Goal: Navigation & Orientation: Find specific page/section

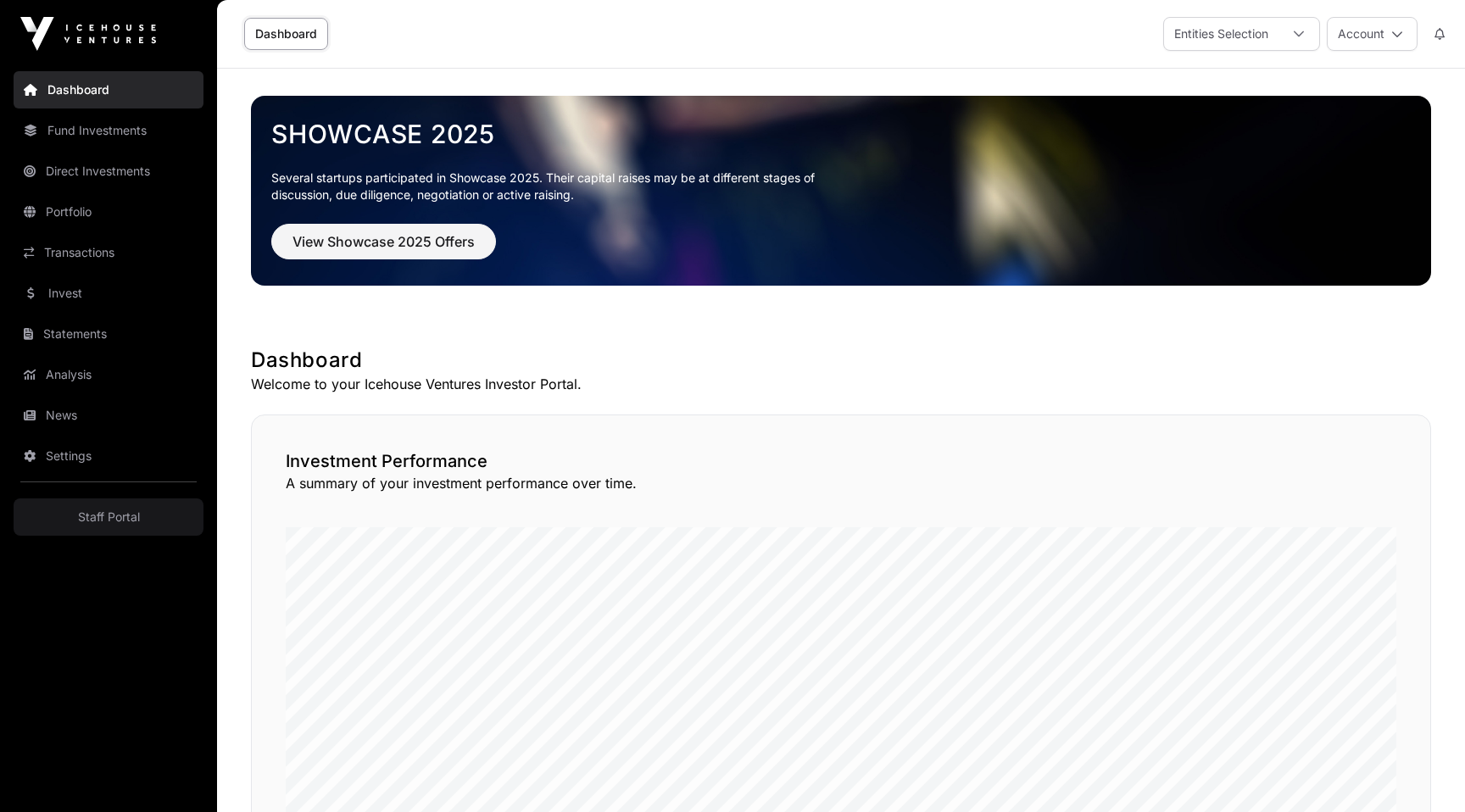
click at [174, 135] on link "Fund Investments" at bounding box center [108, 130] width 190 height 37
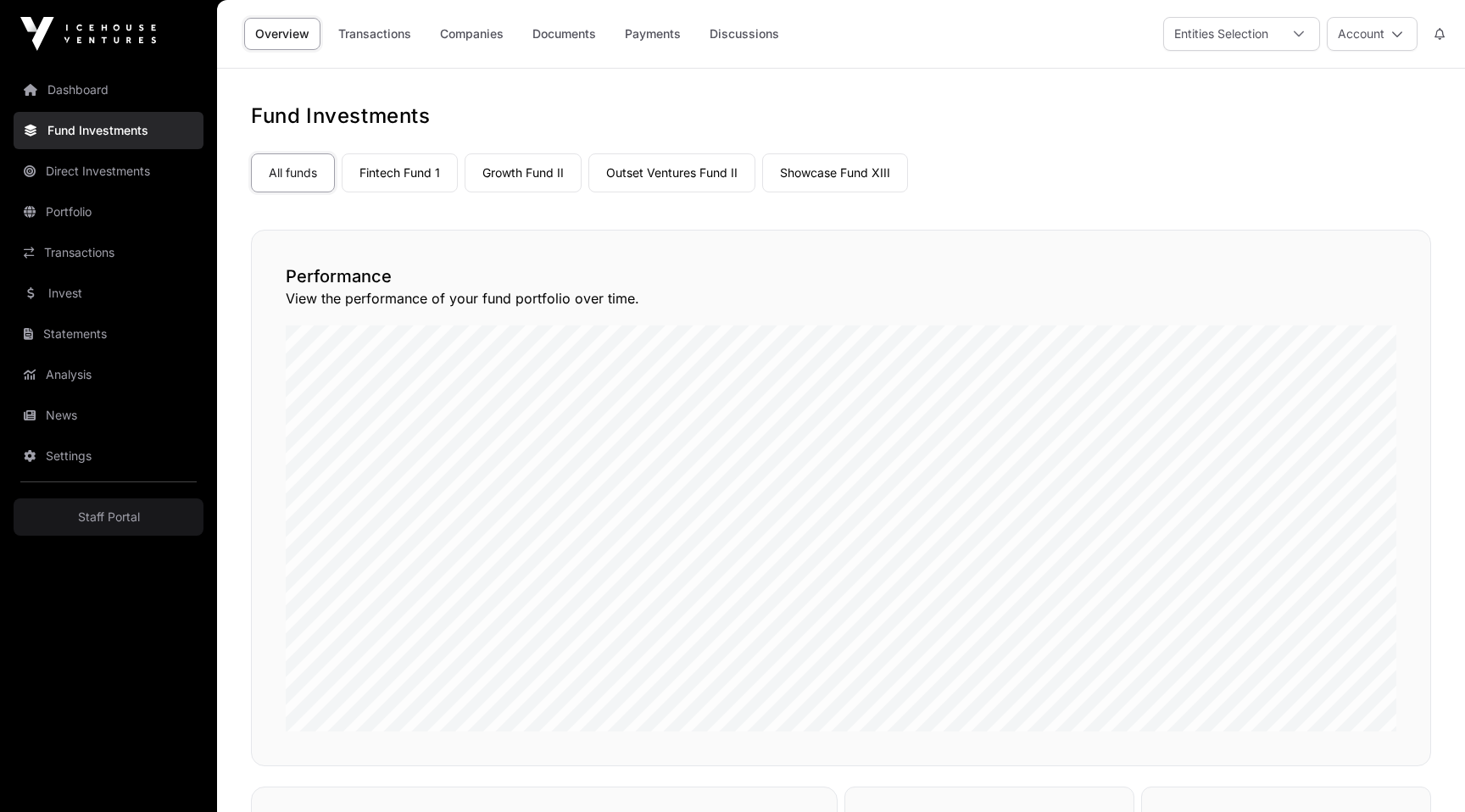
click at [116, 176] on link "Direct Investments" at bounding box center [108, 171] width 190 height 37
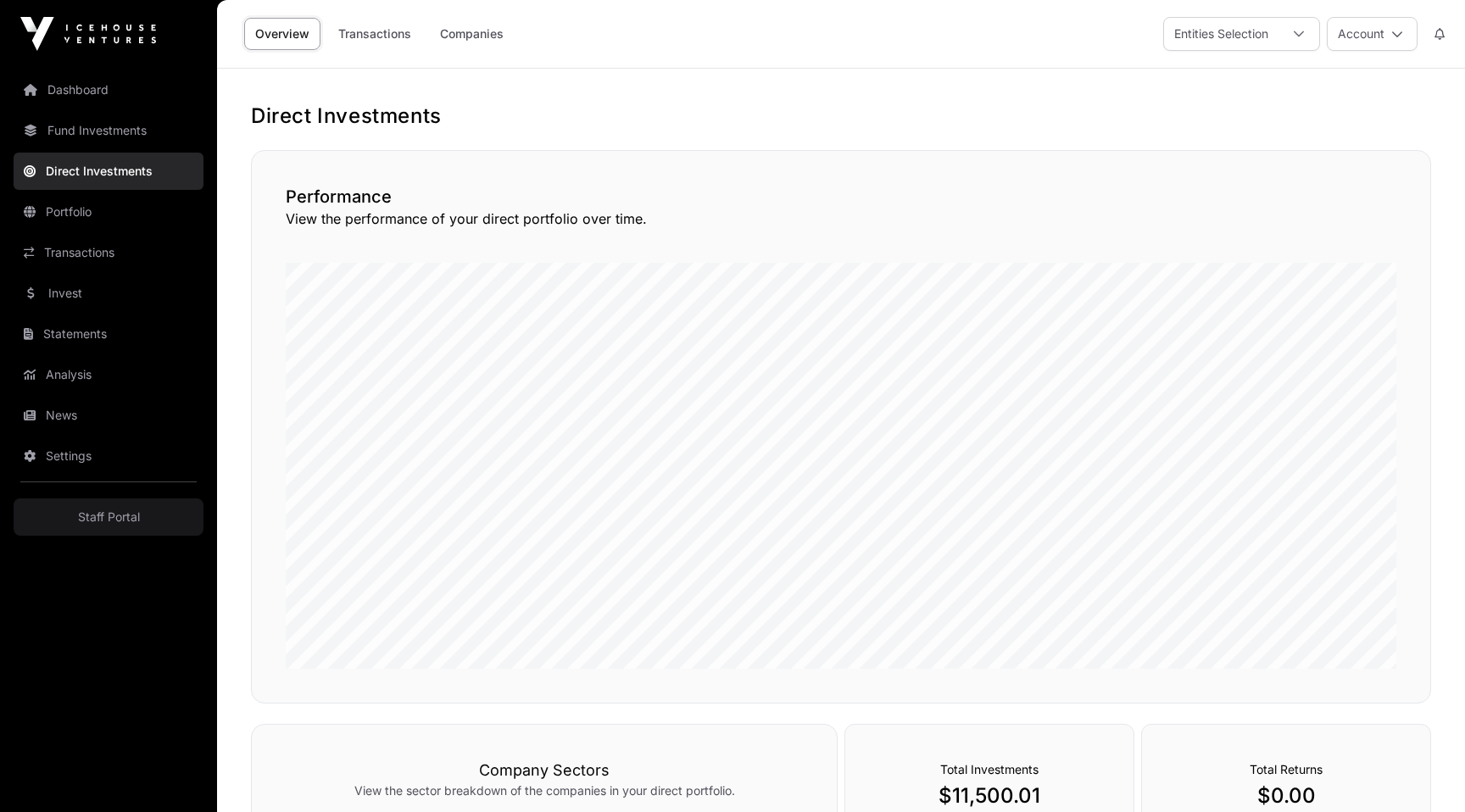
click at [61, 456] on link "Settings" at bounding box center [108, 456] width 190 height 37
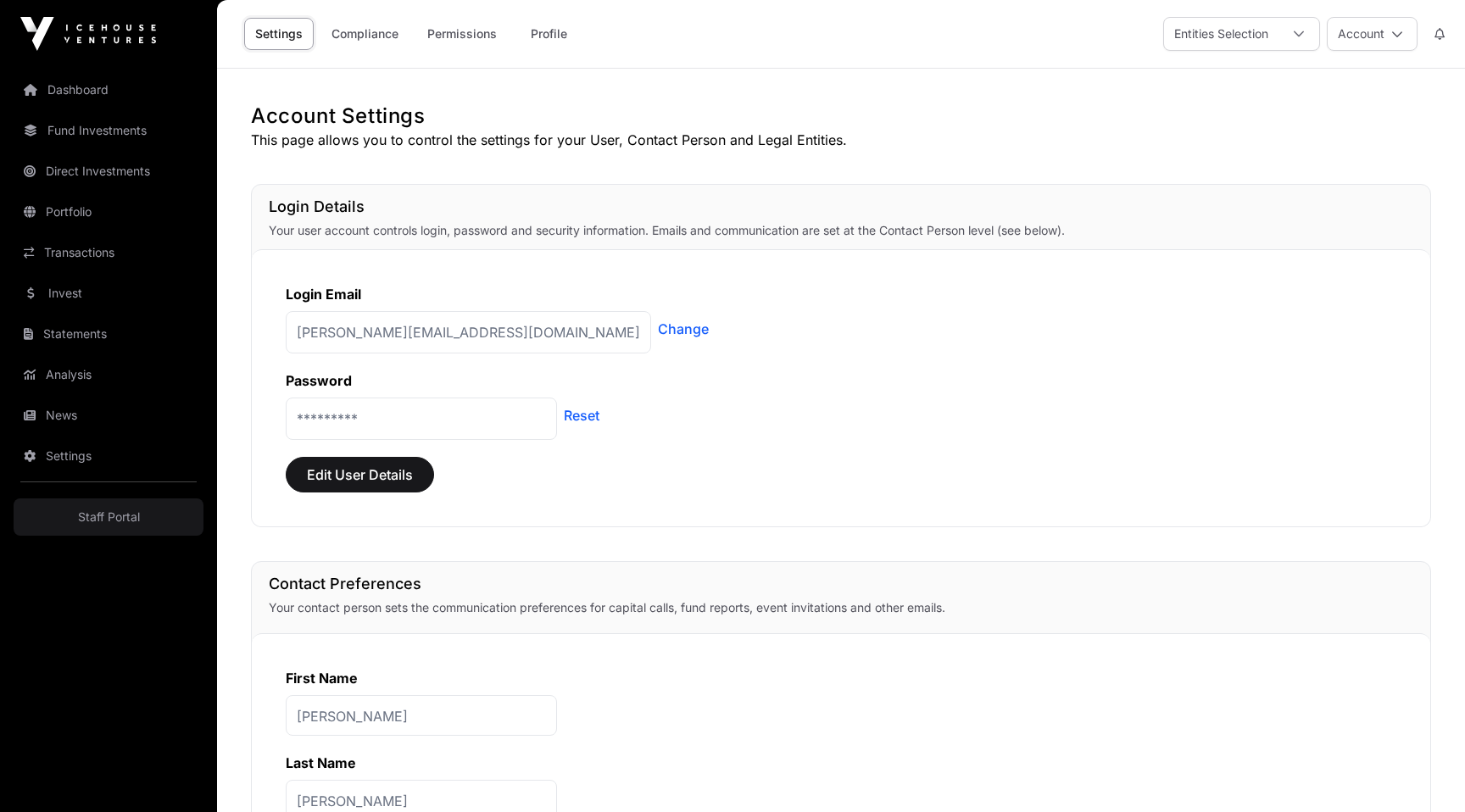
click at [489, 334] on p "[PERSON_NAME][EMAIL_ADDRESS][DOMAIN_NAME]" at bounding box center [468, 332] width 366 height 43
copy p "[PERSON_NAME][EMAIL_ADDRESS][DOMAIN_NAME]"
click at [861, 389] on div "Password" at bounding box center [840, 380] width 1110 height 20
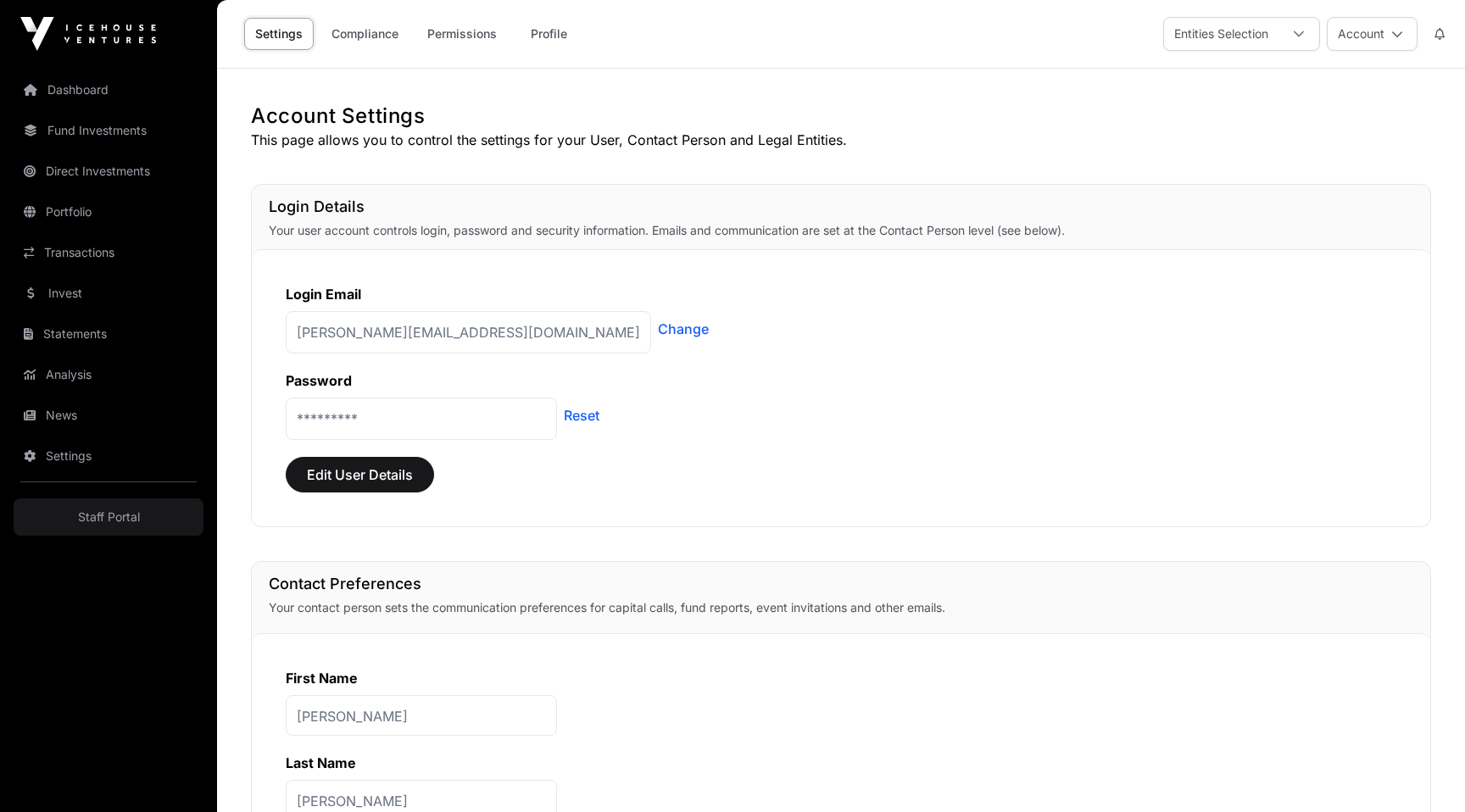
click at [1441, 39] on icon at bounding box center [1439, 34] width 10 height 12
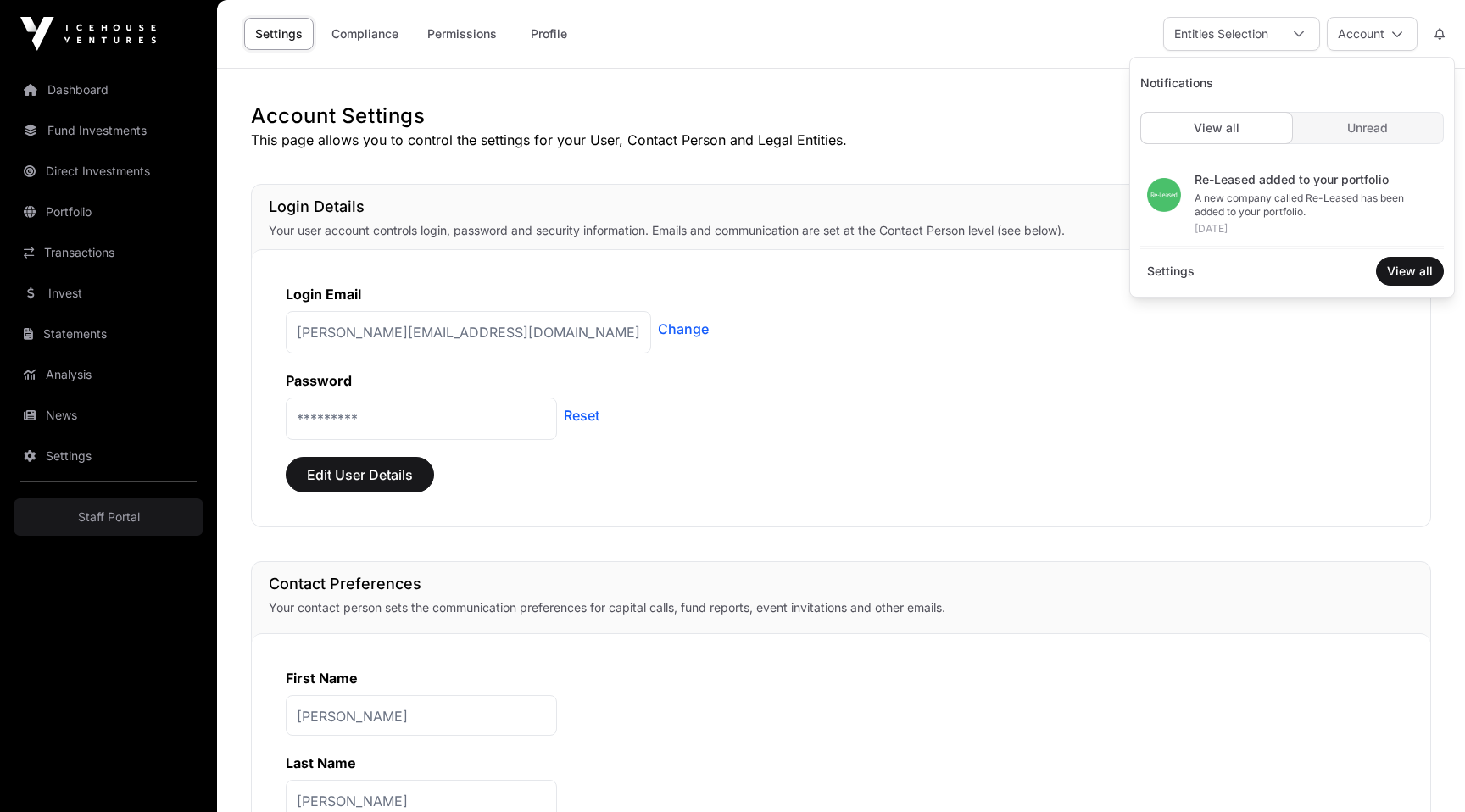
click at [85, 85] on link "Dashboard" at bounding box center [108, 89] width 190 height 37
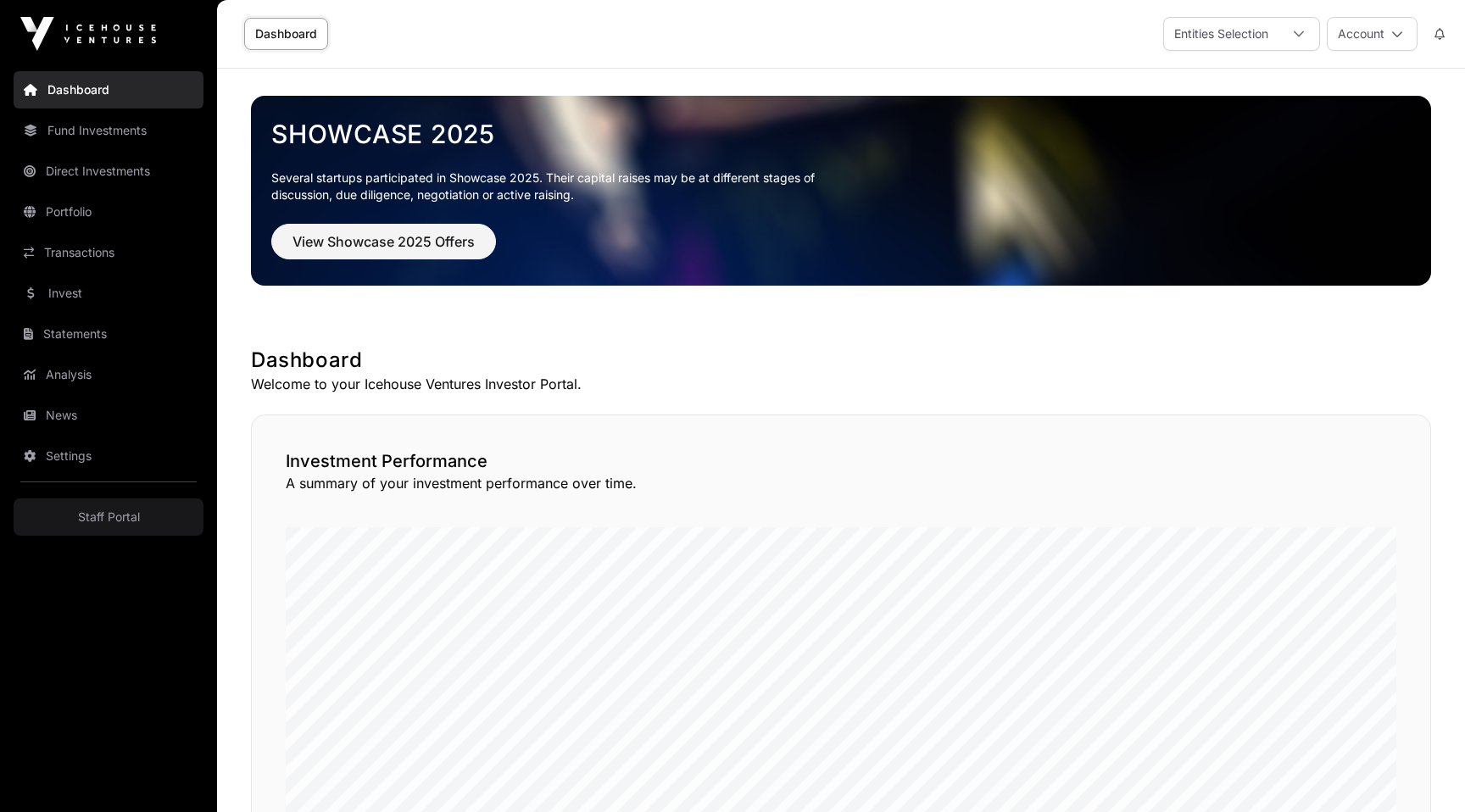
click at [134, 123] on link "Fund Investments" at bounding box center [108, 130] width 190 height 37
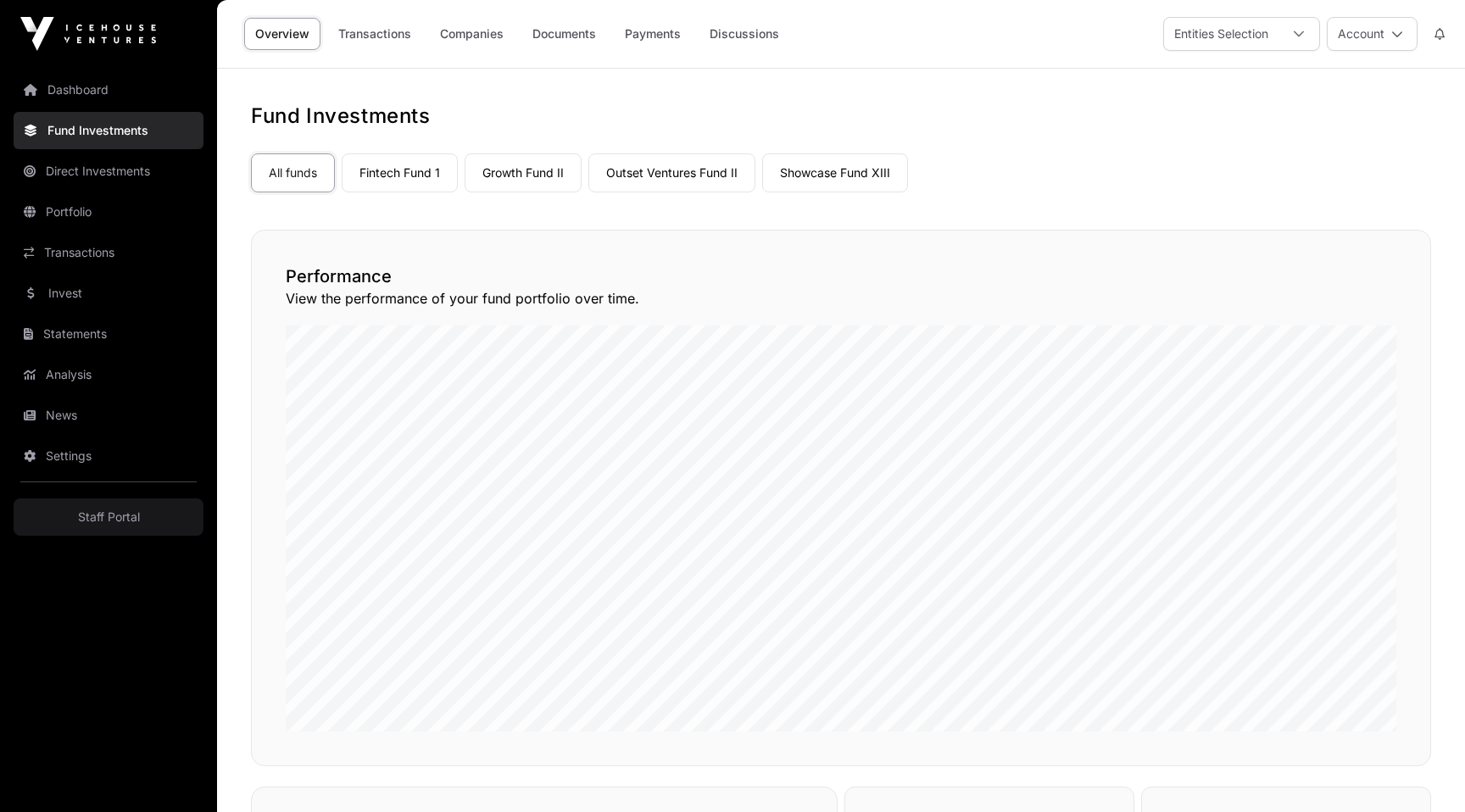
click at [131, 175] on link "Direct Investments" at bounding box center [108, 171] width 190 height 37
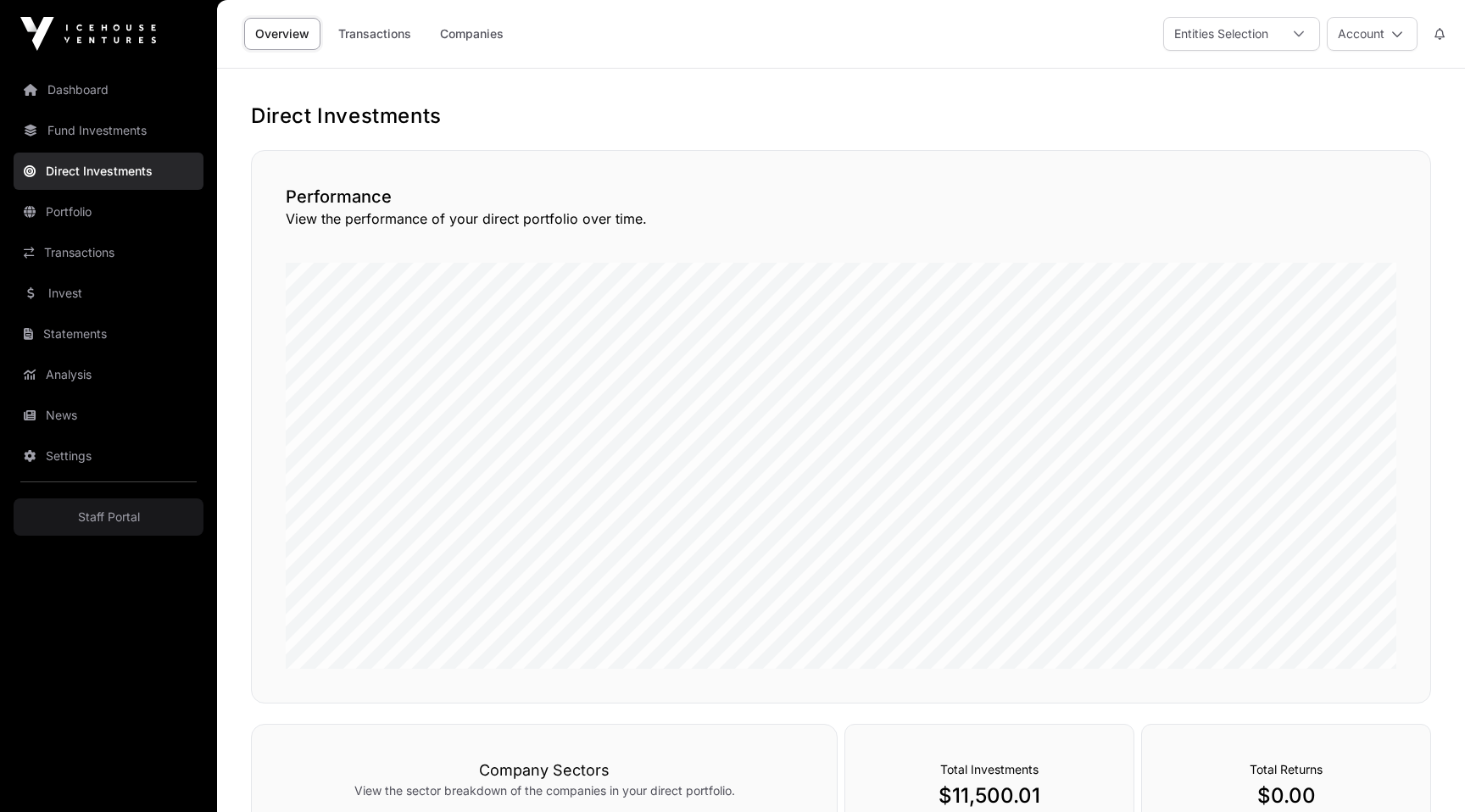
click at [124, 262] on link "Transactions" at bounding box center [108, 252] width 190 height 37
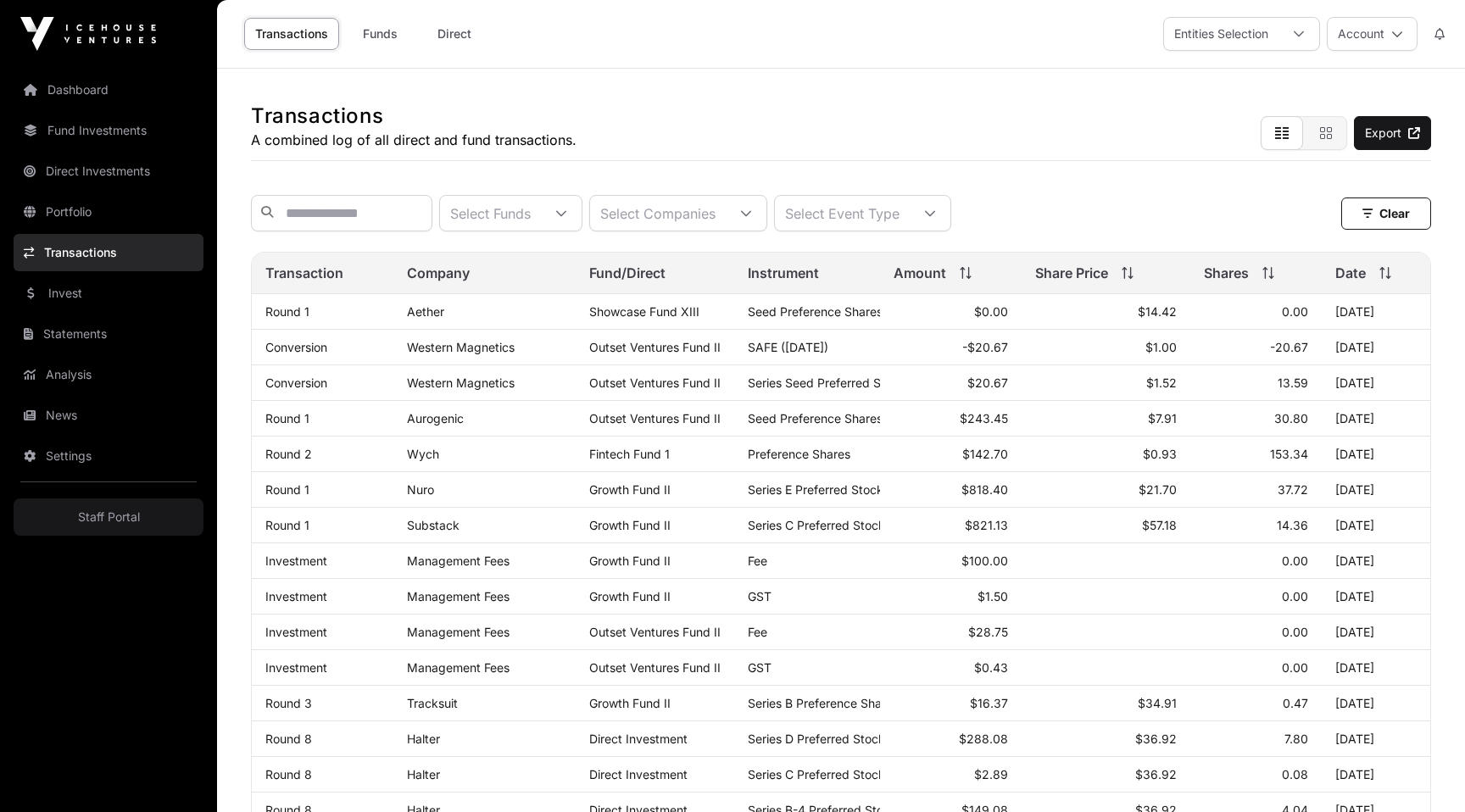
click at [1131, 80] on div "Transactions A combined log of all direct and fund transactions. Export" at bounding box center [841, 115] width 1180 height 93
